Goal: Task Accomplishment & Management: Manage account settings

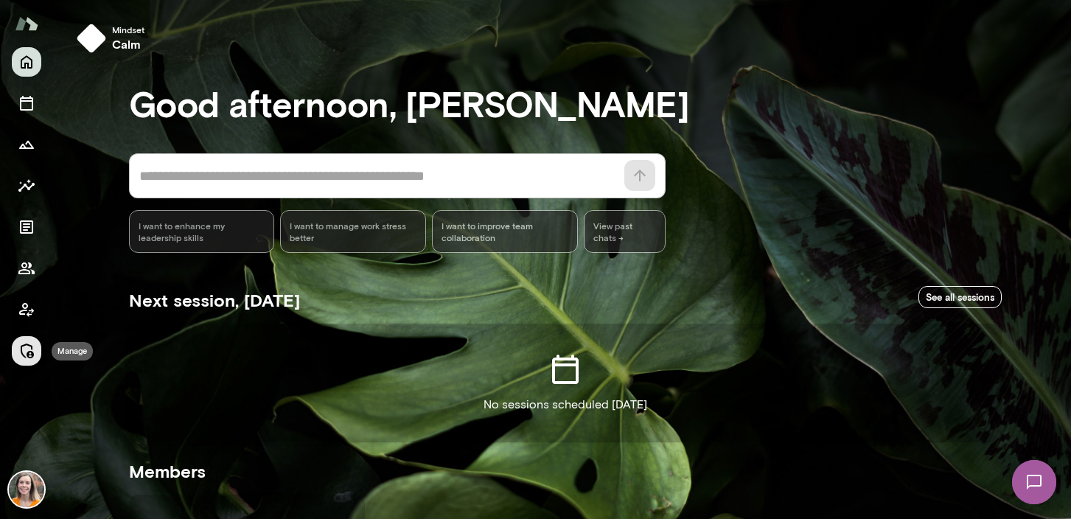
click at [23, 349] on icon "Manage" at bounding box center [27, 351] width 18 height 18
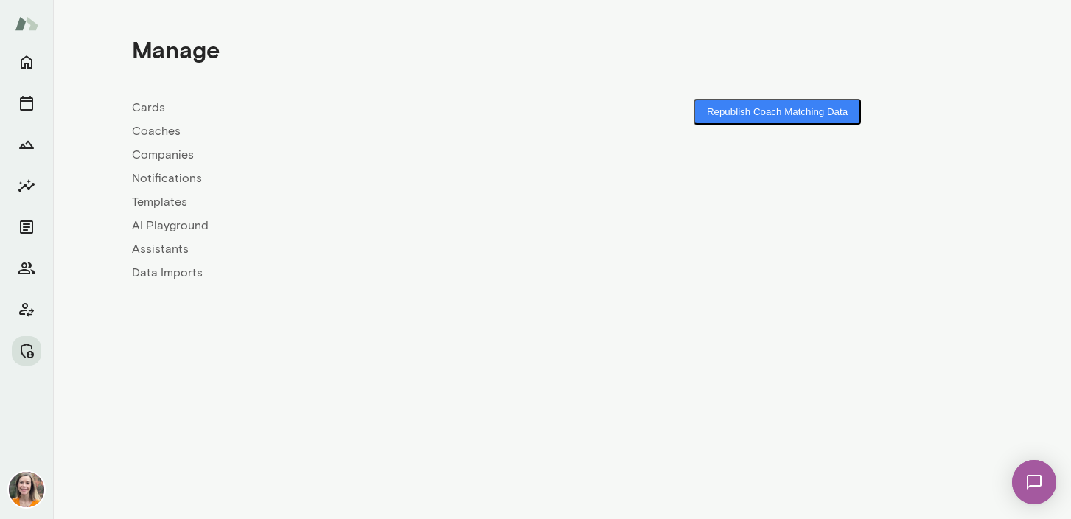
click at [150, 130] on link "Coaches" at bounding box center [347, 131] width 431 height 18
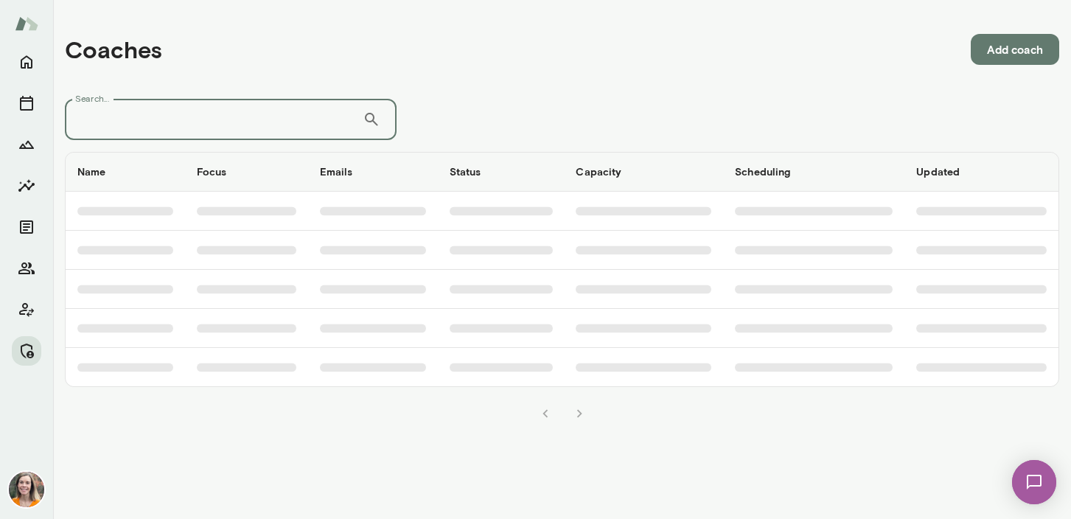
click at [226, 119] on input "Search..." at bounding box center [214, 119] width 298 height 41
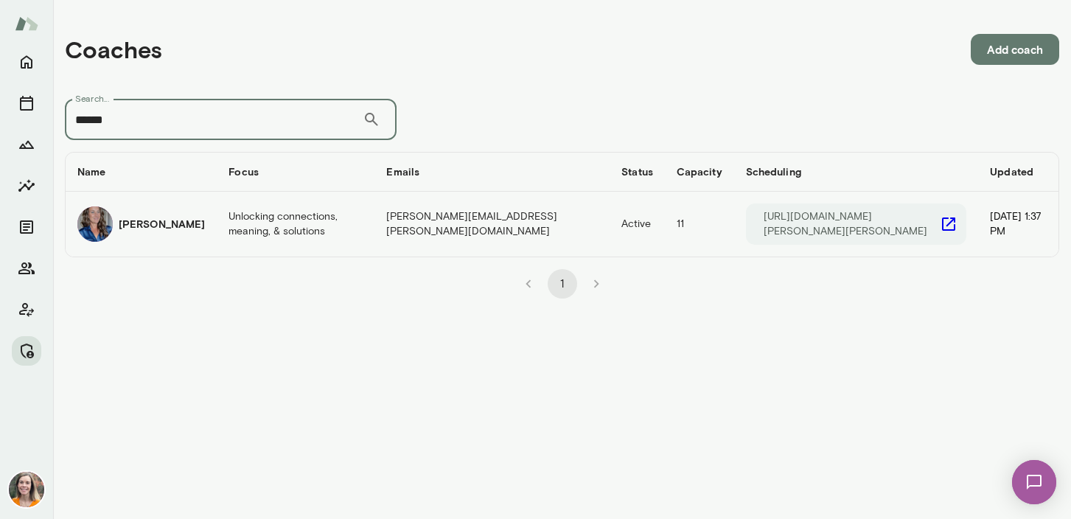
type input "******"
click at [257, 226] on td "Unlocking connections, meaning, & solutions" at bounding box center [296, 224] width 158 height 65
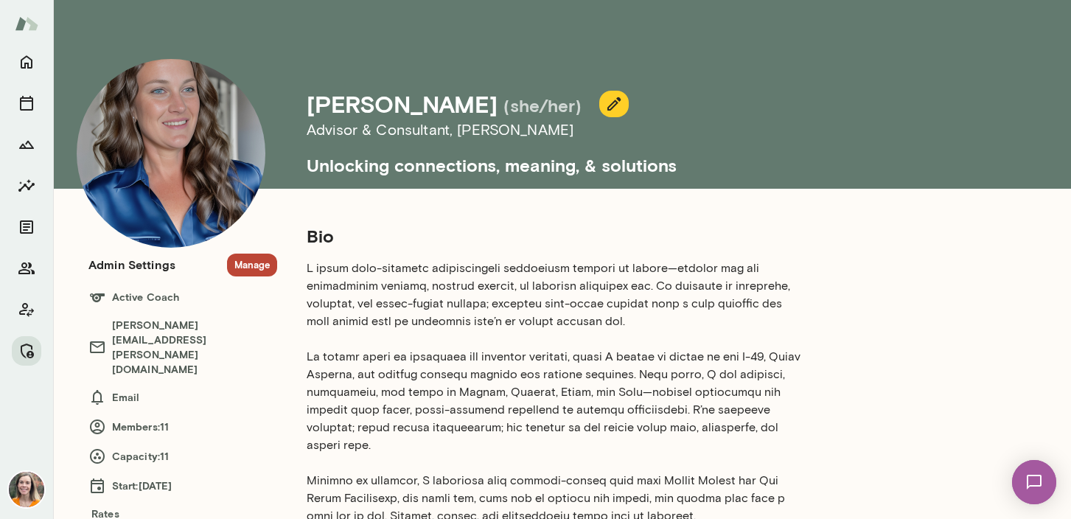
click at [251, 264] on button "Manage" at bounding box center [252, 265] width 50 height 23
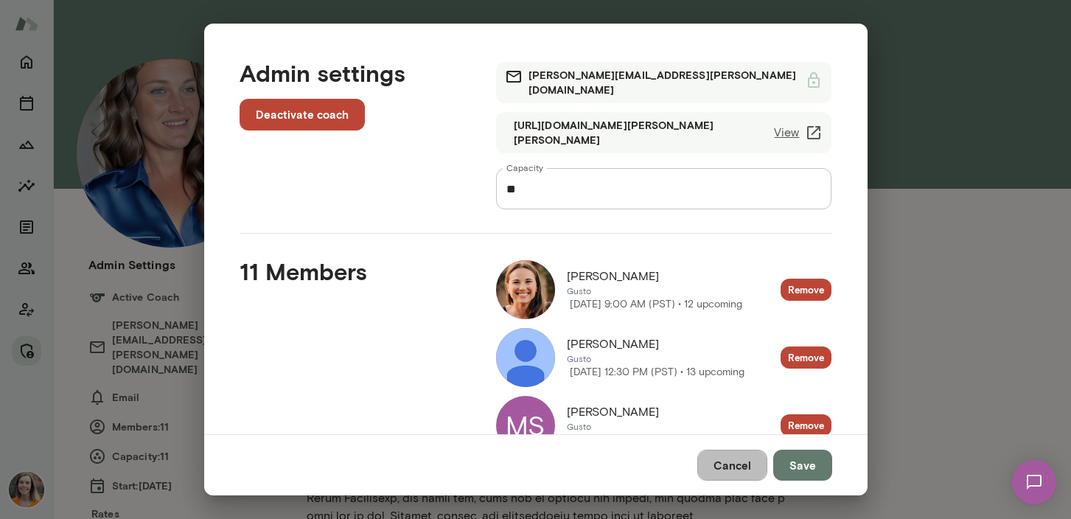
click at [734, 470] on button "Cancel" at bounding box center [733, 465] width 70 height 31
